Goal: Transaction & Acquisition: Purchase product/service

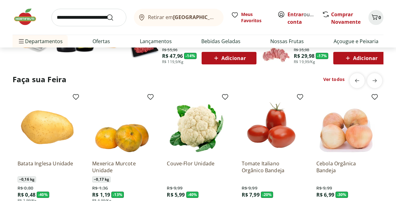
scroll to position [447, 0]
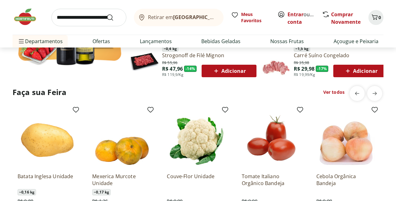
click at [60, 13] on input "search" at bounding box center [88, 18] width 75 height 18
type input "********"
click at [106, 14] on button "Submit Search" at bounding box center [113, 18] width 15 height 8
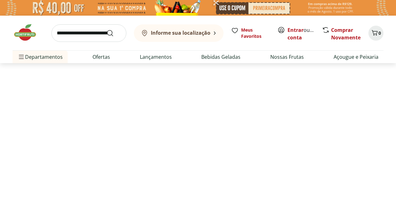
select select "**********"
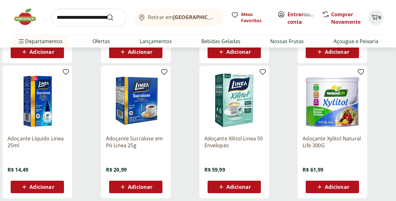
scroll to position [192, 0]
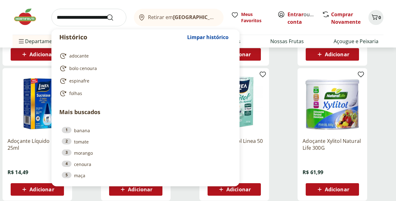
drag, startPoint x: 62, startPoint y: 10, endPoint x: 70, endPoint y: 22, distance: 14.2
click at [63, 12] on input "search" at bounding box center [88, 18] width 75 height 18
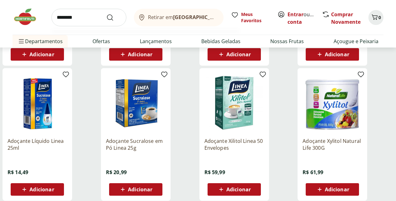
type input "********"
click at [106, 14] on button "Submit Search" at bounding box center [113, 18] width 15 height 8
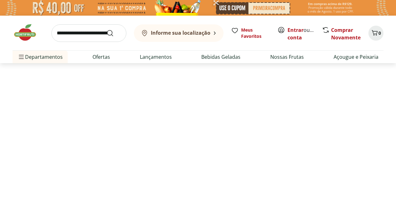
select select "**********"
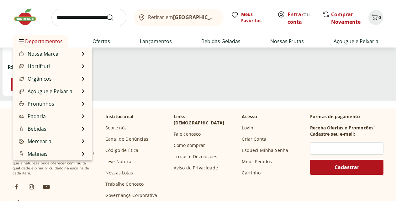
scroll to position [128, 0]
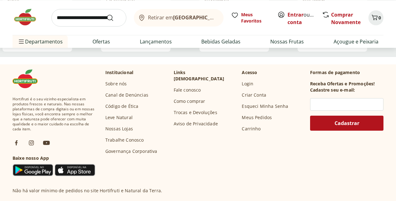
scroll to position [351, 0]
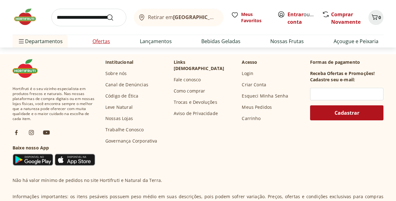
click at [107, 39] on link "Ofertas" at bounding box center [101, 42] width 18 height 8
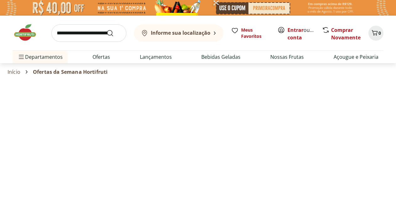
select select "**********"
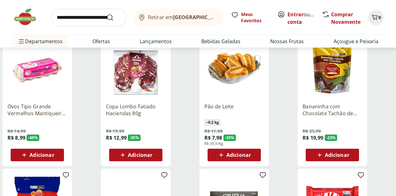
scroll to position [64, 0]
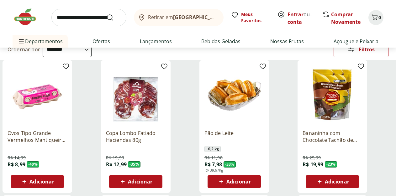
click at [59, 176] on div "Adicionar" at bounding box center [37, 181] width 43 height 11
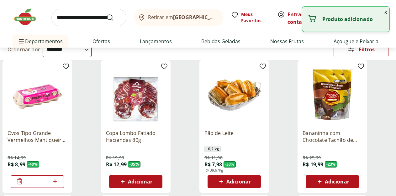
click at [59, 178] on icon at bounding box center [55, 182] width 8 height 8
type input "*"
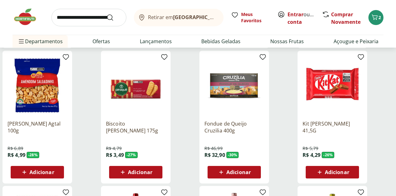
scroll to position [224, 0]
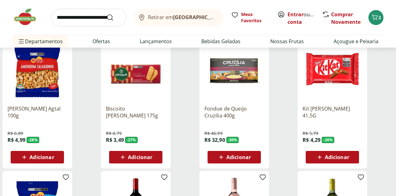
click at [152, 155] on span "Adicionar" at bounding box center [140, 157] width 24 height 5
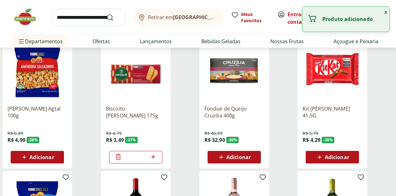
click at [157, 153] on icon at bounding box center [153, 157] width 8 height 8
type input "*"
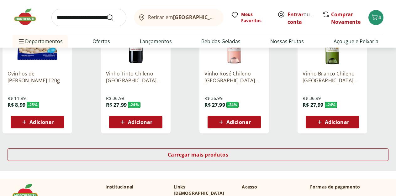
scroll to position [383, 0]
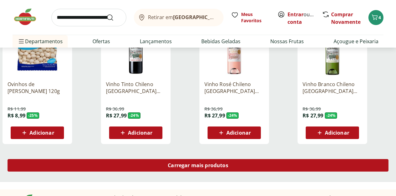
click at [223, 163] on span "Carregar mais produtos" at bounding box center [198, 165] width 60 height 5
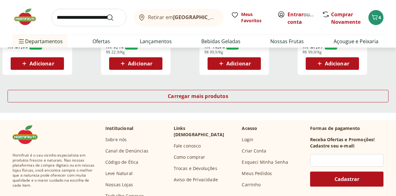
scroll to position [863, 0]
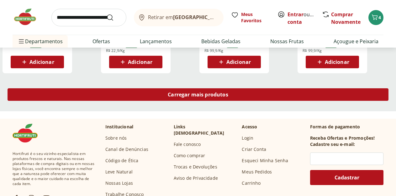
click at [228, 92] on span "Carregar mais produtos" at bounding box center [198, 94] width 60 height 5
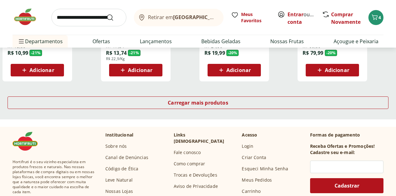
scroll to position [1214, 0]
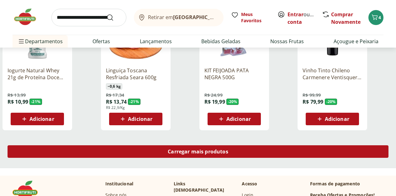
click at [228, 149] on span "Carregar mais produtos" at bounding box center [198, 151] width 60 height 5
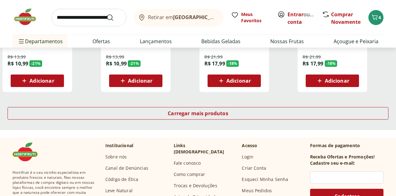
scroll to position [1662, 0]
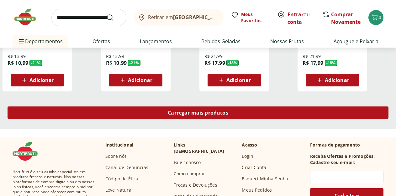
click at [226, 110] on span "Carregar mais produtos" at bounding box center [198, 112] width 60 height 5
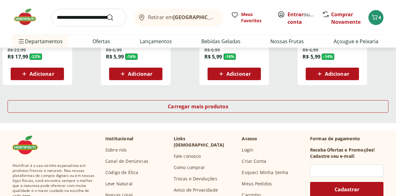
scroll to position [2077, 0]
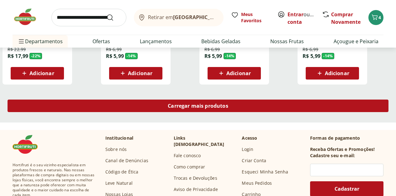
click at [225, 100] on div "Carregar mais produtos" at bounding box center [198, 106] width 381 height 13
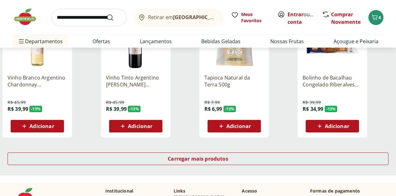
scroll to position [2428, 0]
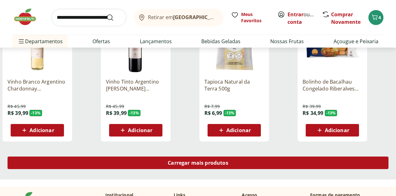
click at [228, 160] on span "Carregar mais produtos" at bounding box center [198, 162] width 60 height 5
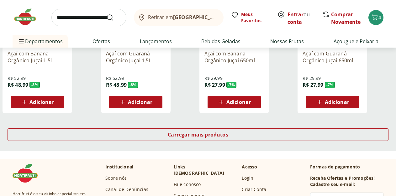
scroll to position [2876, 0]
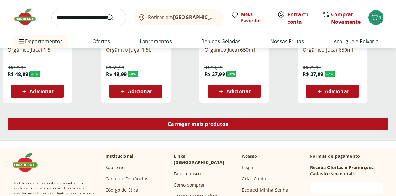
click at [223, 122] on span "Carregar mais produtos" at bounding box center [198, 124] width 60 height 5
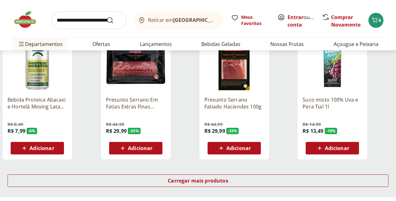
scroll to position [3227, 0]
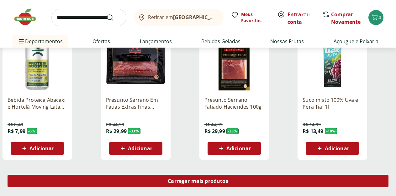
click at [233, 175] on div "Carregar mais produtos" at bounding box center [198, 181] width 381 height 13
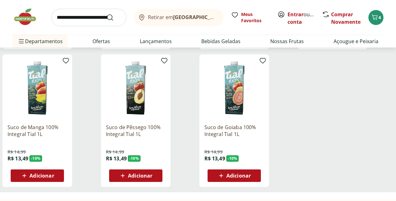
scroll to position [3291, 0]
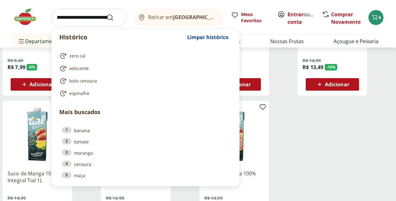
click at [87, 19] on input "search" at bounding box center [88, 18] width 75 height 18
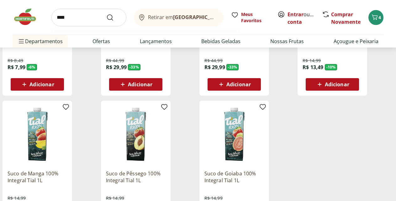
type input "****"
click at [106, 14] on button "Submit Search" at bounding box center [113, 18] width 15 height 8
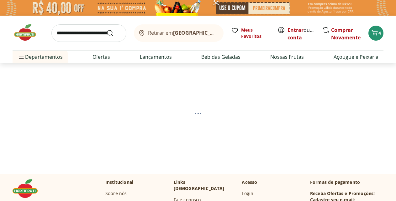
select select "**********"
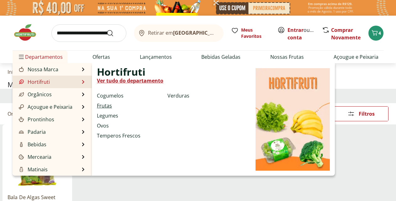
click at [109, 105] on link "Frutas" at bounding box center [104, 106] width 15 height 8
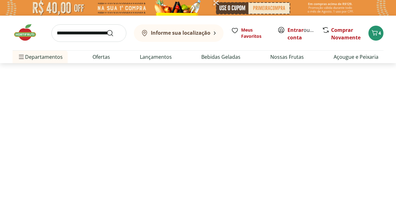
select select "**********"
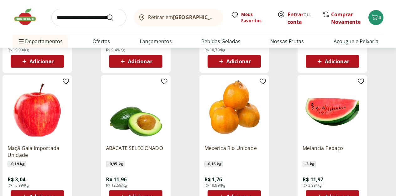
scroll to position [351, 0]
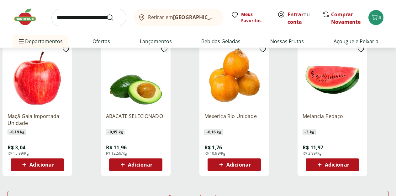
drag, startPoint x: 222, startPoint y: 151, endPoint x: 219, endPoint y: 154, distance: 4.5
click at [152, 162] on span "Adicionar" at bounding box center [140, 164] width 24 height 5
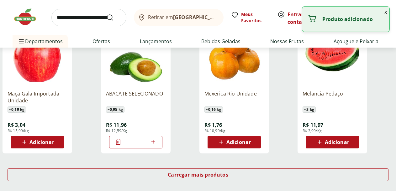
scroll to position [383, 0]
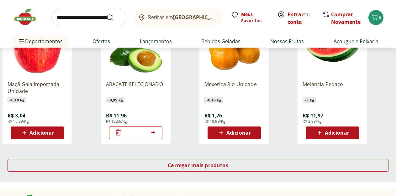
click at [349, 130] on span "Adicionar" at bounding box center [337, 132] width 24 height 5
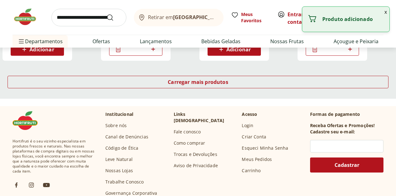
scroll to position [479, 0]
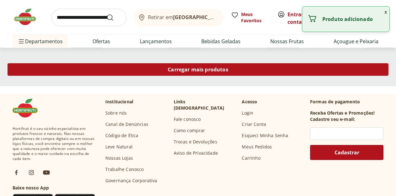
click at [228, 67] on span "Carregar mais produtos" at bounding box center [198, 69] width 60 height 5
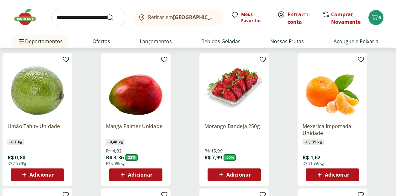
click at [54, 172] on span "Adicionar" at bounding box center [41, 174] width 24 height 5
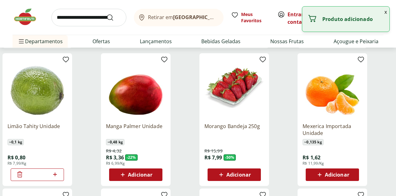
click at [59, 171] on icon at bounding box center [55, 175] width 8 height 8
type input "*"
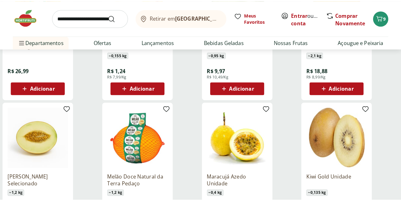
scroll to position [735, 0]
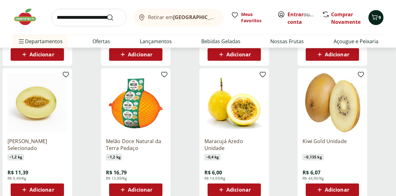
click at [370, 17] on button "9" at bounding box center [375, 17] width 15 height 15
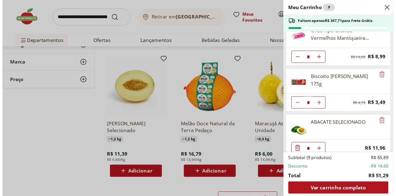
scroll to position [0, 0]
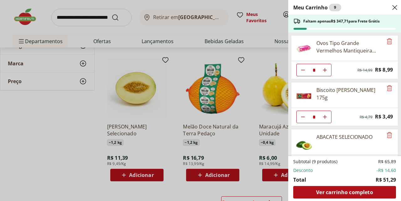
click at [143, 173] on div "Meu Carrinho 9 Faltam apenas R$ 347,71 para Frete Grátis Ovos Tipo Grande Verme…" at bounding box center [200, 100] width 401 height 201
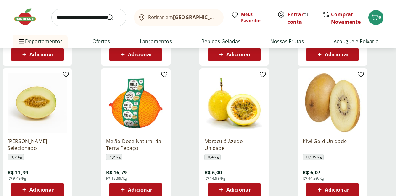
click at [54, 187] on span "Adicionar" at bounding box center [41, 189] width 24 height 5
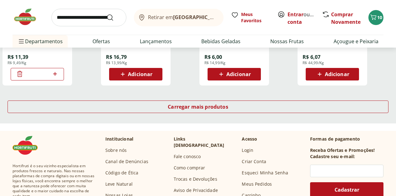
scroll to position [863, 0]
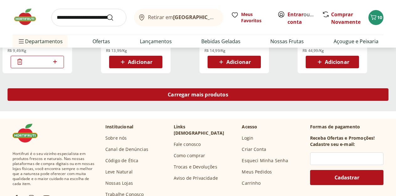
click at [228, 92] on span "Carregar mais produtos" at bounding box center [198, 94] width 60 height 5
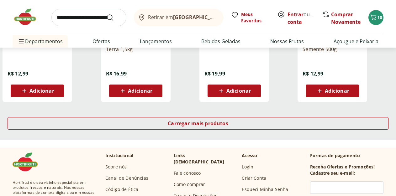
scroll to position [1246, 0]
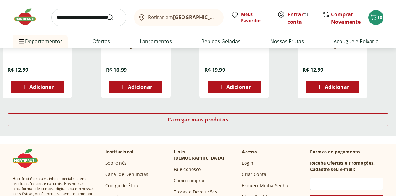
click at [231, 106] on div "Carregar mais produtos" at bounding box center [198, 121] width 396 height 30
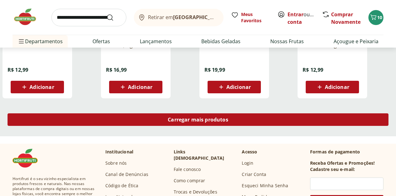
click at [228, 117] on span "Carregar mais produtos" at bounding box center [198, 119] width 60 height 5
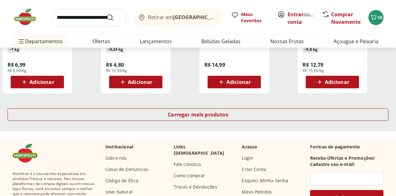
scroll to position [1662, 0]
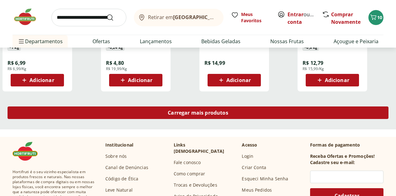
click at [221, 110] on span "Carregar mais produtos" at bounding box center [198, 112] width 60 height 5
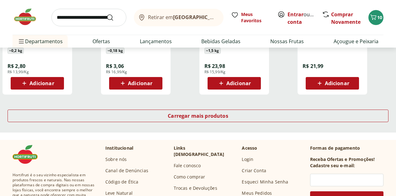
scroll to position [2077, 0]
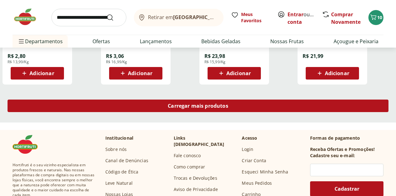
click at [233, 100] on div "Carregar mais produtos" at bounding box center [198, 106] width 381 height 13
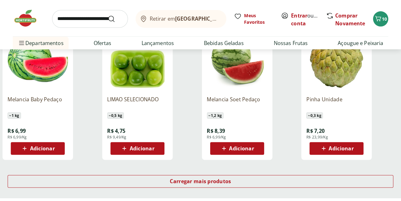
scroll to position [2397, 0]
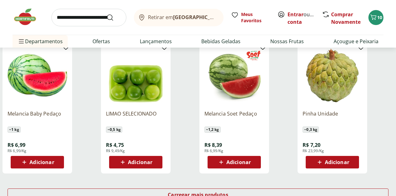
click at [54, 160] on span "Adicionar" at bounding box center [41, 162] width 24 height 5
click at [385, 19] on div "Retirar em Rio de Janeiro/RJ Meus Favoritos Entrar ou Criar conta Comprar Novam…" at bounding box center [198, 24] width 396 height 48
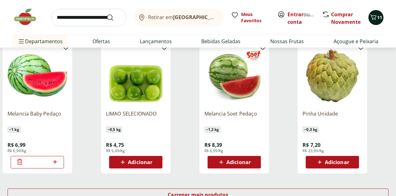
click at [379, 18] on button "11" at bounding box center [375, 17] width 15 height 15
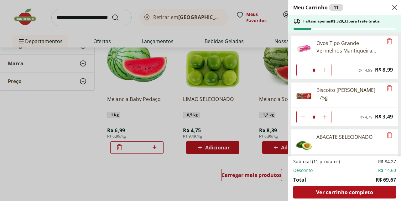
click at [375, 20] on span "Faltam apenas R$ 329,33 para Frete Grátis" at bounding box center [341, 21] width 76 height 5
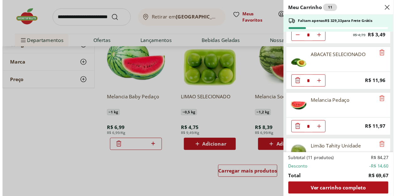
scroll to position [83, 0]
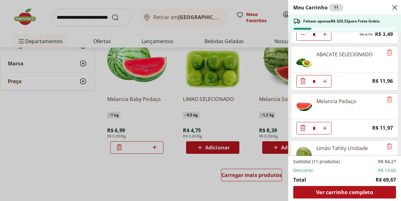
click at [304, 85] on icon "Diminuir Quantidade" at bounding box center [303, 81] width 8 height 8
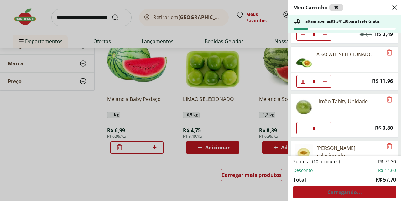
click at [165, 113] on div "Meu Carrinho 10 Faltam apenas R$ 341,30 para Frete Grátis Ovos Tipo Grande Verm…" at bounding box center [200, 100] width 401 height 201
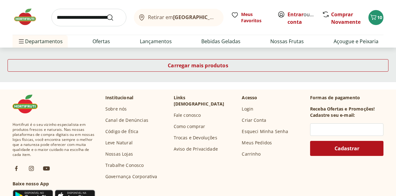
scroll to position [2462, 0]
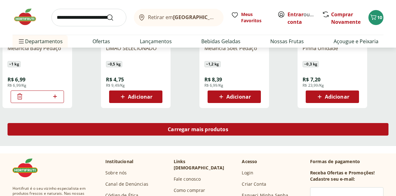
click at [228, 127] on span "Carregar mais produtos" at bounding box center [198, 129] width 60 height 5
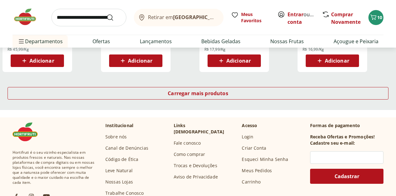
scroll to position [2909, 0]
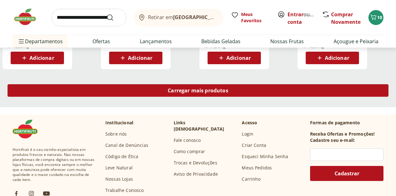
click at [228, 88] on span "Carregar mais produtos" at bounding box center [198, 90] width 60 height 5
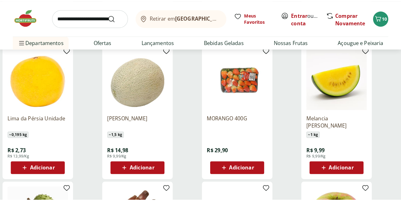
scroll to position [2941, 0]
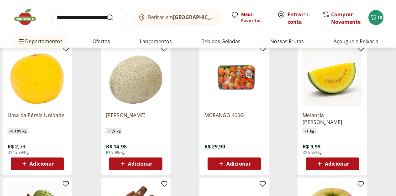
click at [349, 161] on span "Adicionar" at bounding box center [337, 163] width 24 height 5
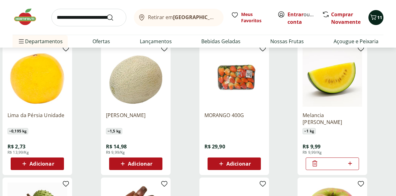
click at [377, 16] on span "11" at bounding box center [379, 17] width 5 height 6
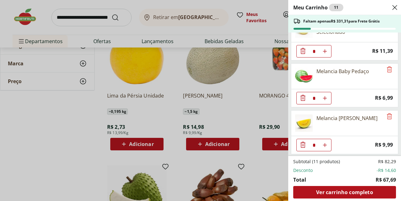
scroll to position [208, 0]
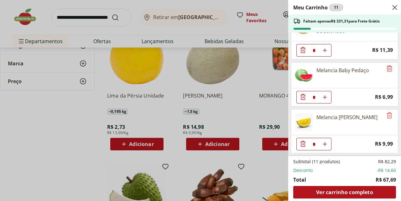
click at [386, 70] on icon "Remove" at bounding box center [390, 69] width 8 height 8
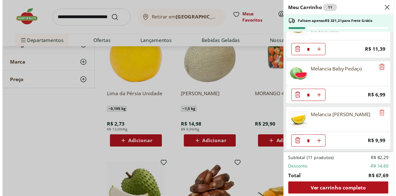
scroll to position [161, 0]
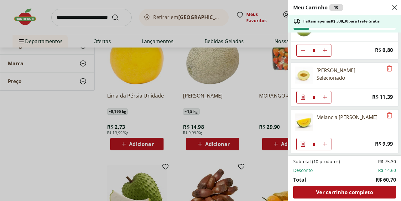
click at [169, 74] on div "Meu Carrinho 10 Faltam apenas R$ 338,30 para Frete Grátis Ovos Tipo Grande Verm…" at bounding box center [200, 100] width 401 height 201
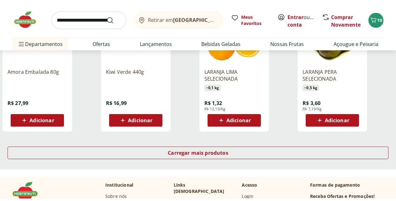
scroll to position [3261, 0]
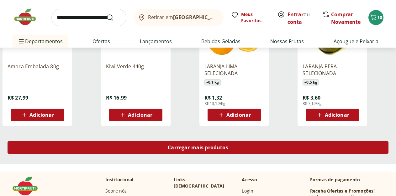
click at [228, 145] on span "Carregar mais produtos" at bounding box center [198, 147] width 60 height 5
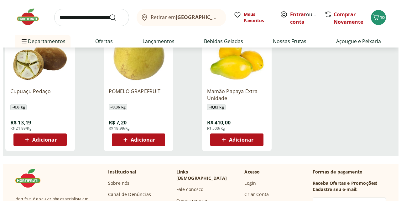
scroll to position [3612, 0]
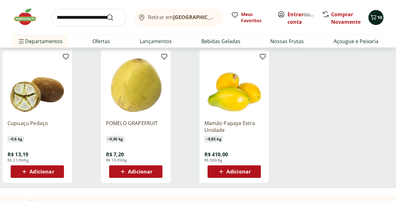
click at [373, 21] on span "Carrinho" at bounding box center [373, 17] width 8 height 8
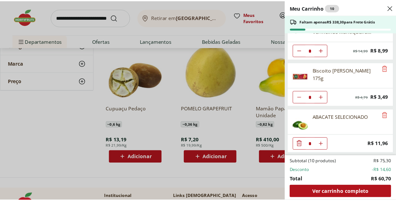
scroll to position [0, 0]
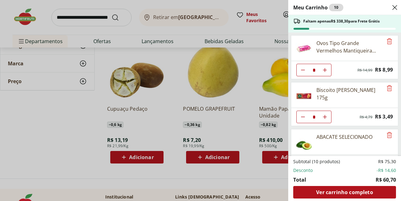
click at [98, 20] on div "Meu Carrinho 10 Faltam apenas R$ 338,30 para Frete Grátis Ovos Tipo Grande Verm…" at bounding box center [200, 100] width 401 height 201
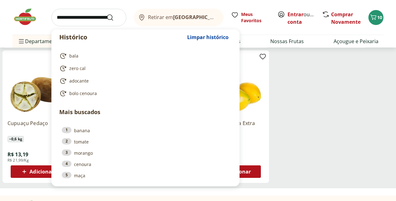
click at [96, 18] on input "search" at bounding box center [88, 18] width 75 height 18
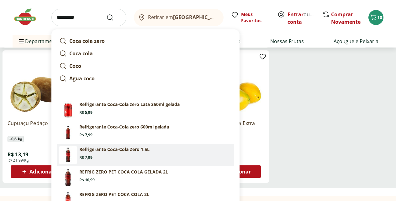
click at [116, 151] on p "Refrigerante Coca-Cola Zero 1,5L" at bounding box center [114, 150] width 70 height 6
type input "**********"
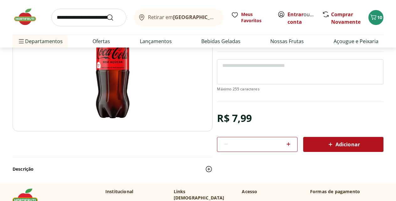
scroll to position [96, 0]
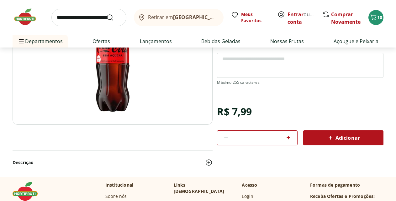
click at [290, 139] on icon at bounding box center [288, 138] width 8 height 8
type input "*"
click at [377, 18] on span "10" at bounding box center [379, 17] width 5 height 6
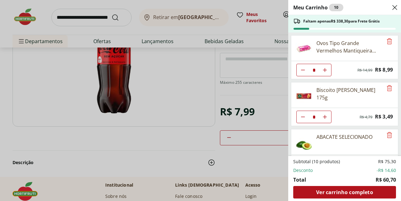
click at [71, 17] on div "Meu Carrinho 10 Faltam apenas R$ 338,30 para Frete Grátis Ovos Tipo Grande Verm…" at bounding box center [200, 100] width 401 height 201
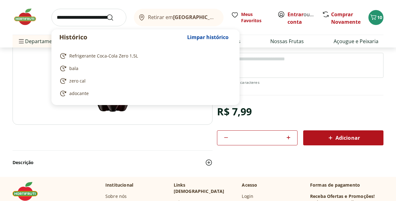
click at [75, 26] on input "search" at bounding box center [88, 18] width 75 height 18
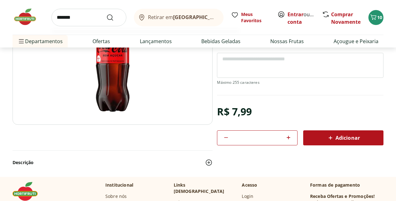
type input "*******"
click at [106, 14] on button "Submit Search" at bounding box center [113, 18] width 15 height 8
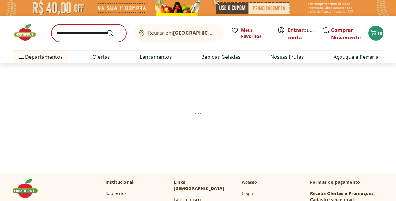
select select "**********"
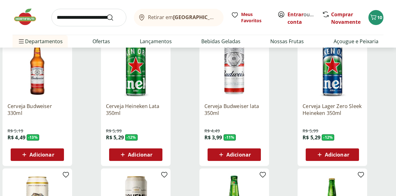
scroll to position [224, 0]
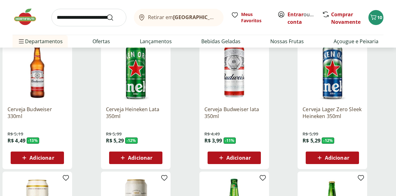
drag, startPoint x: 274, startPoint y: 162, endPoint x: 271, endPoint y: 161, distance: 3.2
click at [225, 161] on icon at bounding box center [221, 158] width 8 height 8
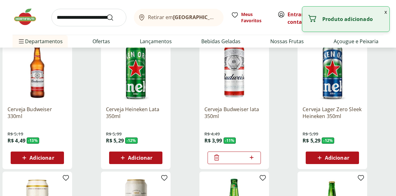
click at [255, 161] on icon at bounding box center [251, 158] width 8 height 8
type input "*"
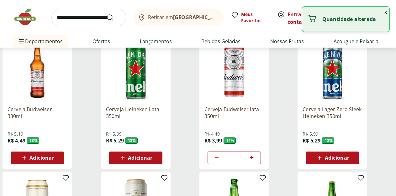
drag, startPoint x: 158, startPoint y: 97, endPoint x: 158, endPoint y: 101, distance: 4.1
click at [67, 99] on img at bounding box center [38, 71] width 60 height 60
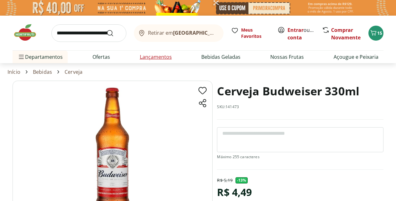
click at [150, 55] on link "Lançamentos" at bounding box center [156, 57] width 32 height 8
select select "**********"
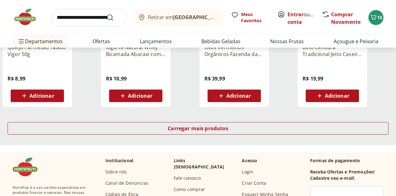
scroll to position [419, 0]
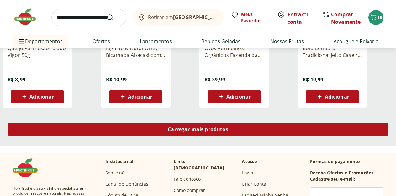
click at [228, 127] on span "Carregar mais produtos" at bounding box center [198, 129] width 60 height 5
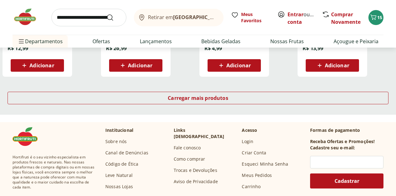
scroll to position [867, 0]
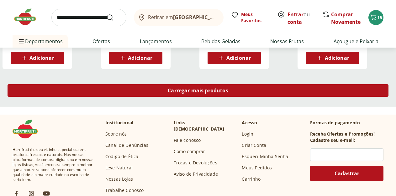
click at [229, 84] on div "Carregar mais produtos" at bounding box center [198, 90] width 381 height 13
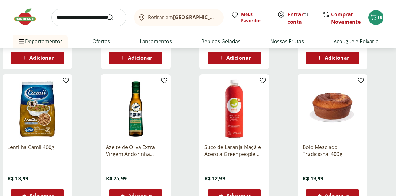
click at [148, 17] on div "Retirar em Rio de Janeiro/RJ" at bounding box center [178, 18] width 80 height 8
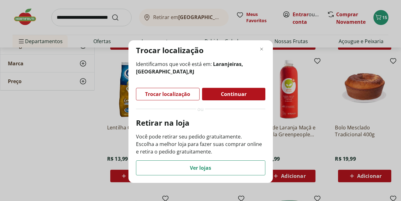
click at [164, 13] on div "Trocar localização Identificamos que você está em: Laranjeiras, Rio de Janeiro …" at bounding box center [200, 100] width 401 height 201
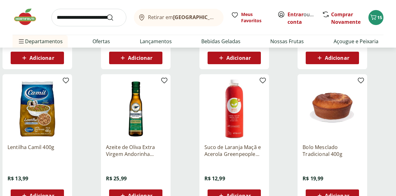
click at [166, 18] on span "Retirar em Rio de Janeiro/RJ" at bounding box center [182, 17] width 69 height 6
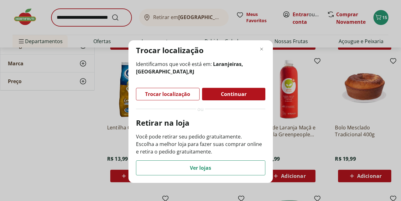
drag, startPoint x: 70, startPoint y: 20, endPoint x: 68, endPoint y: 24, distance: 4.9
click at [70, 21] on div "Trocar localização Identificamos que você está em: Laranjeiras, Rio de Janeiro …" at bounding box center [200, 100] width 401 height 201
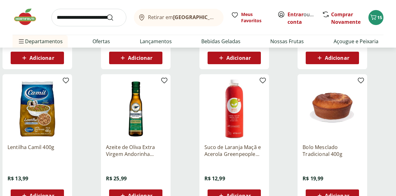
click at [68, 24] on input "search" at bounding box center [88, 18] width 75 height 18
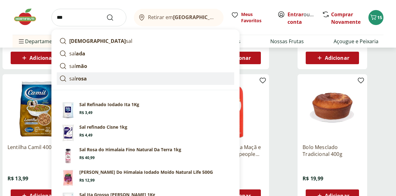
click at [85, 78] on strong "rosa" at bounding box center [81, 78] width 11 height 7
type input "********"
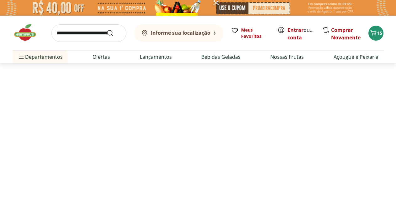
select select "**********"
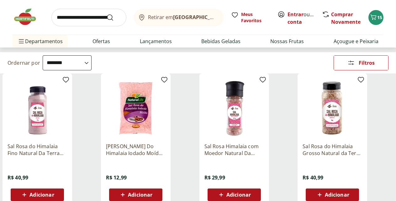
scroll to position [64, 0]
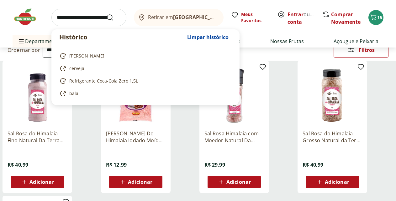
click at [62, 19] on input "search" at bounding box center [88, 18] width 75 height 18
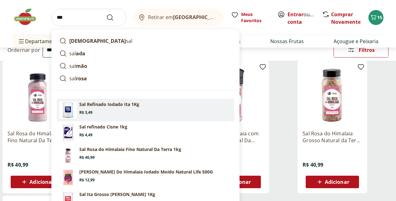
click at [105, 111] on section "Sal Refinado Iodado Ita 1Kg Price: R$ 3,49" at bounding box center [155, 108] width 152 height 14
type input "**********"
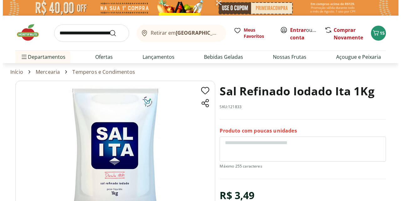
scroll to position [64, 0]
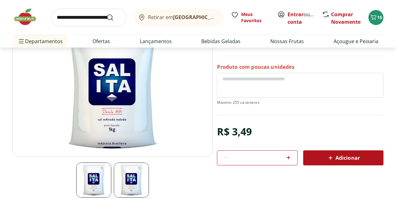
click at [329, 156] on icon at bounding box center [330, 158] width 8 height 8
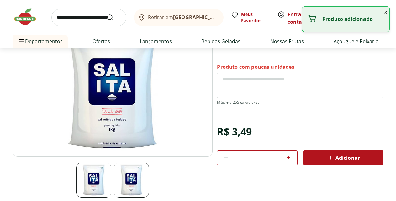
click at [258, 8] on div "Retirar em Rio de Janeiro/RJ Meus Favoritos Entrar ou Criar conta Comprar Novam…" at bounding box center [198, 17] width 371 height 35
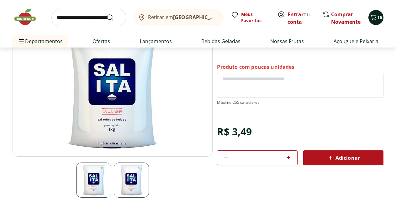
click at [382, 18] on button "16" at bounding box center [375, 17] width 15 height 15
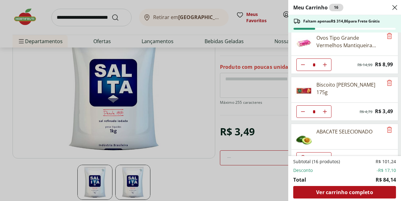
scroll to position [0, 0]
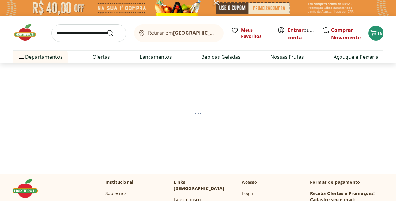
select select "**********"
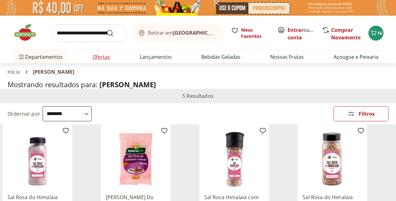
click at [99, 58] on link "Ofertas" at bounding box center [101, 57] width 18 height 8
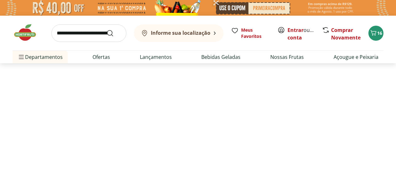
select select "**********"
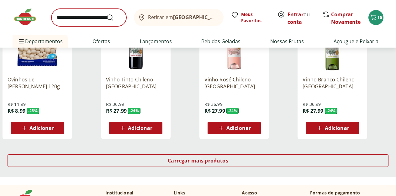
scroll to position [383, 0]
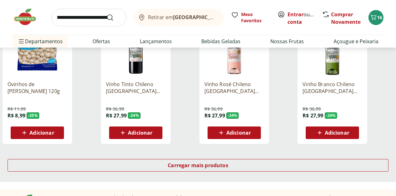
click at [71, 18] on input "search" at bounding box center [88, 18] width 75 height 18
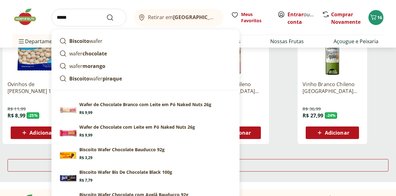
type input "*****"
click at [106, 14] on button "Submit Search" at bounding box center [113, 18] width 15 height 8
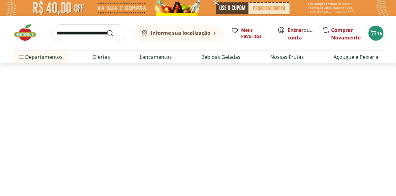
select select "**********"
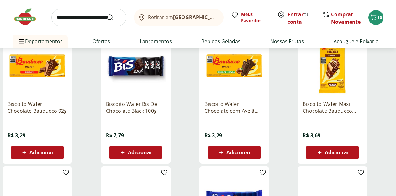
scroll to position [96, 0]
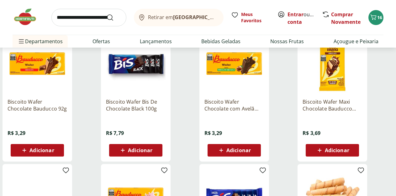
click at [351, 156] on div "Adicionar" at bounding box center [331, 150] width 43 height 11
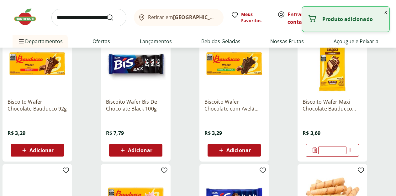
click at [359, 155] on div "*" at bounding box center [331, 150] width 53 height 13
click at [354, 154] on icon at bounding box center [350, 150] width 8 height 8
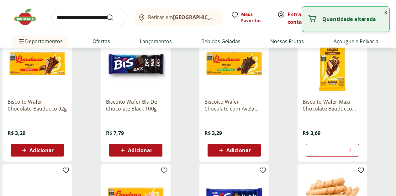
click at [354, 154] on icon at bounding box center [350, 150] width 8 height 8
type input "*"
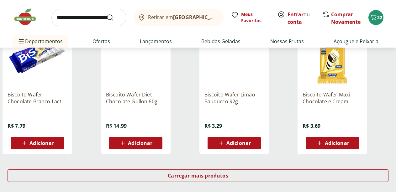
scroll to position [383, 0]
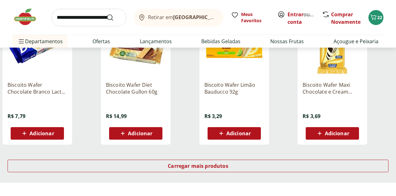
click at [349, 136] on span "Adicionar" at bounding box center [337, 133] width 24 height 5
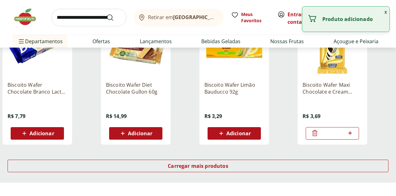
click at [351, 135] on icon at bounding box center [350, 133] width 4 height 4
type input "*"
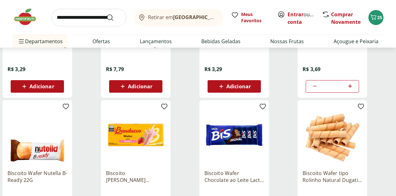
scroll to position [128, 0]
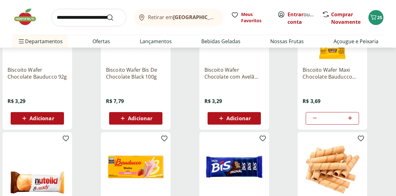
click at [318, 120] on icon at bounding box center [315, 118] width 8 height 8
type input "*"
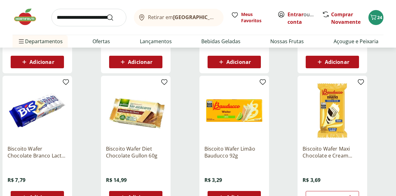
scroll to position [351, 0]
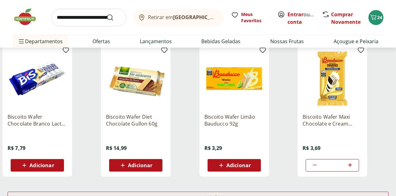
click at [354, 169] on icon at bounding box center [350, 165] width 8 height 8
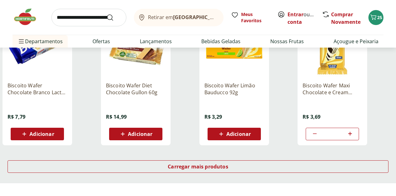
scroll to position [383, 0]
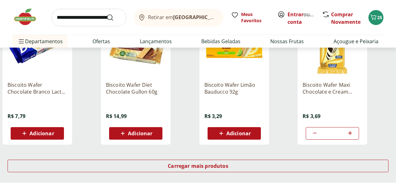
click at [351, 135] on icon at bounding box center [350, 133] width 4 height 4
type input "*"
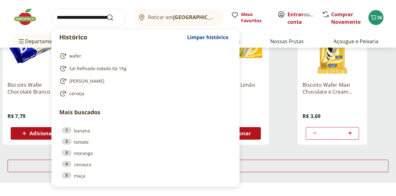
click at [85, 22] on input "search" at bounding box center [88, 18] width 75 height 18
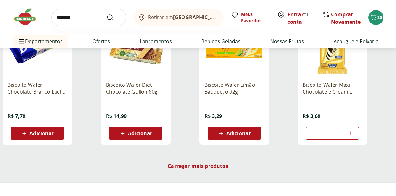
type input "*******"
click at [106, 14] on button "Submit Search" at bounding box center [113, 18] width 15 height 8
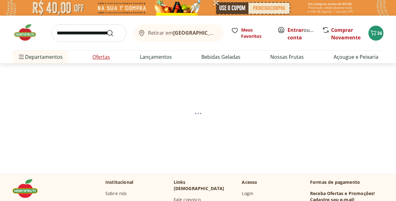
select select "**********"
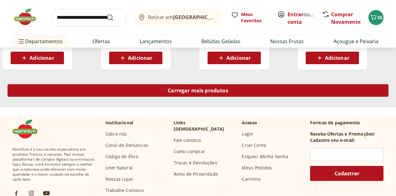
scroll to position [447, 0]
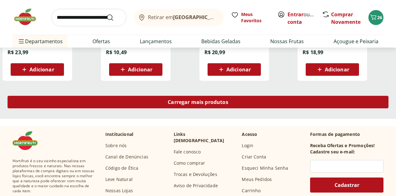
click at [228, 105] on span "Carregar mais produtos" at bounding box center [198, 102] width 60 height 5
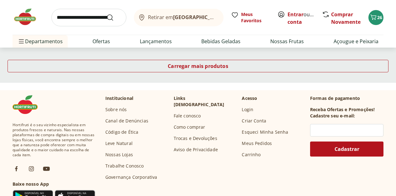
scroll to position [895, 0]
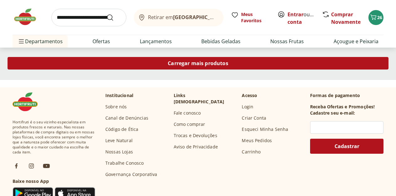
click at [228, 66] on span "Carregar mais produtos" at bounding box center [198, 63] width 60 height 5
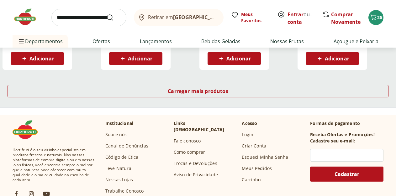
scroll to position [1278, 0]
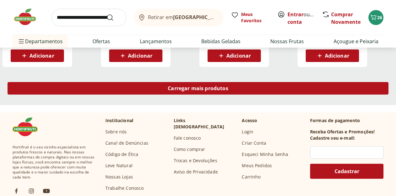
click at [232, 87] on div "Carregar mais produtos" at bounding box center [198, 88] width 381 height 13
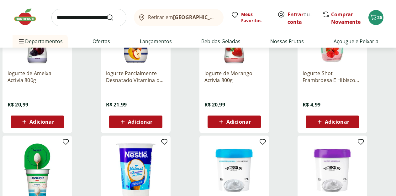
scroll to position [543, 0]
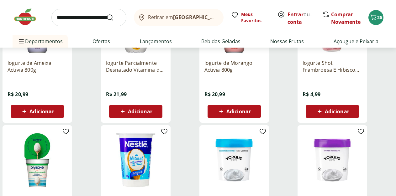
click at [323, 115] on icon at bounding box center [319, 112] width 8 height 8
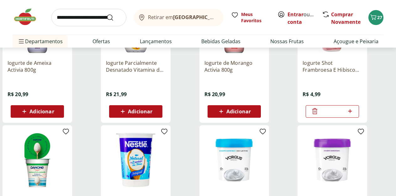
click at [346, 115] on input "*" at bounding box center [332, 111] width 28 height 7
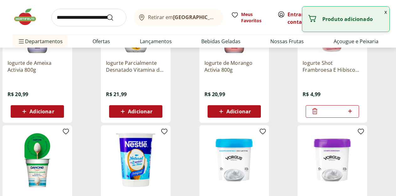
click at [346, 115] on input "*" at bounding box center [332, 111] width 28 height 7
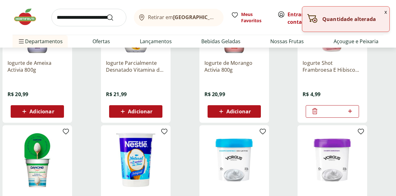
click at [353, 119] on div at bounding box center [350, 111] width 8 height 15
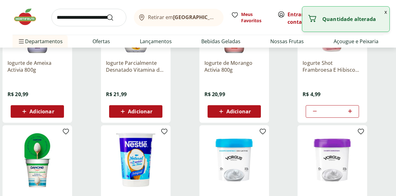
click at [354, 116] on span at bounding box center [350, 111] width 8 height 8
click at [354, 115] on icon at bounding box center [350, 111] width 8 height 8
type input "*"
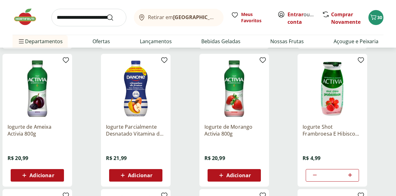
scroll to position [511, 0]
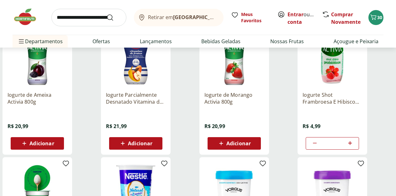
click at [59, 147] on div "Adicionar" at bounding box center [37, 143] width 43 height 11
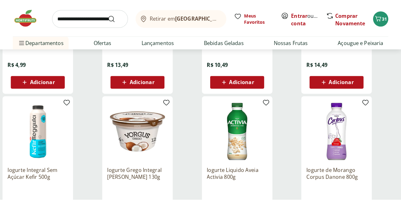
scroll to position [288, 0]
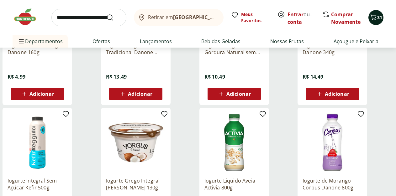
click at [376, 17] on icon "Carrinho" at bounding box center [373, 17] width 8 height 8
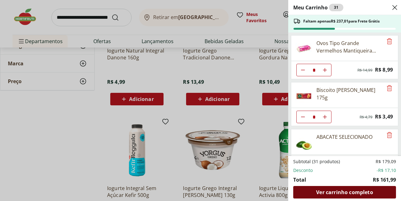
click at [353, 190] on span "Ver carrinho completo" at bounding box center [344, 192] width 57 height 5
